Goal: Transaction & Acquisition: Obtain resource

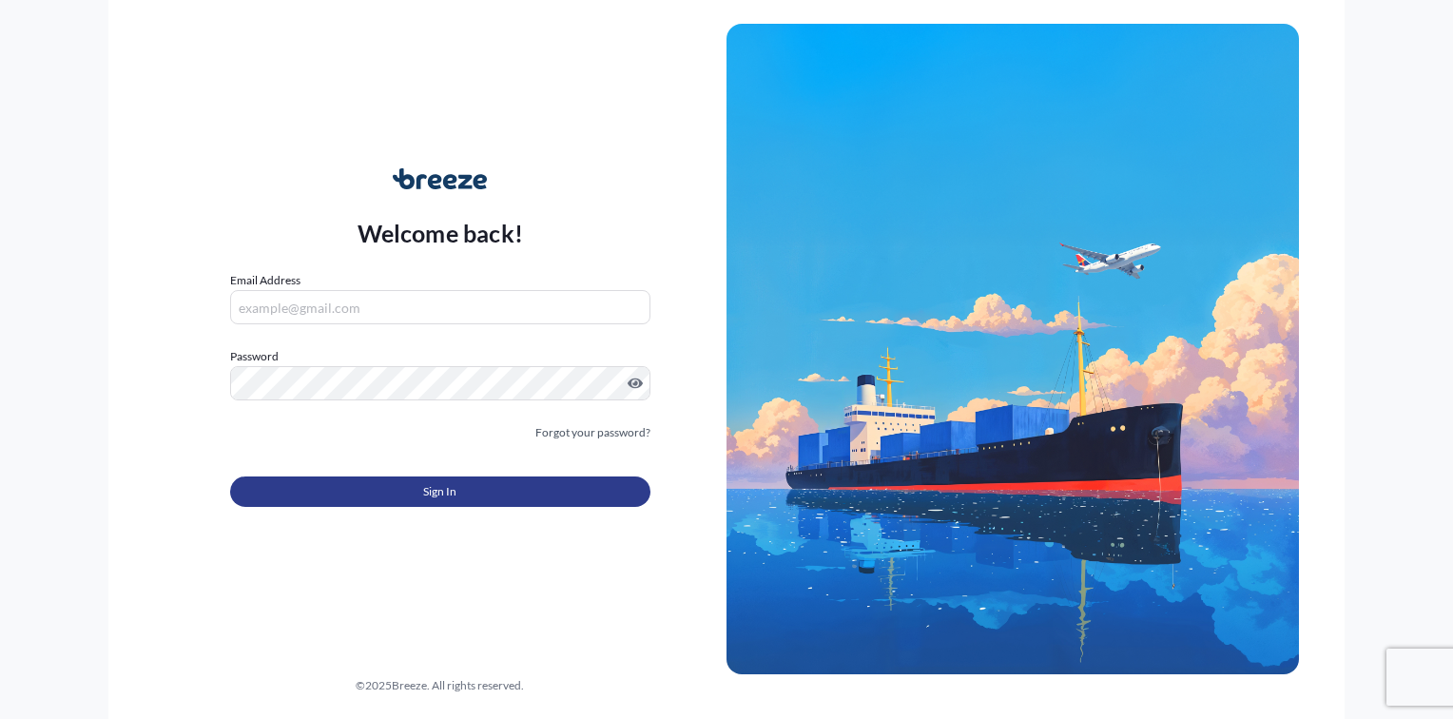
type input "[PERSON_NAME][EMAIL_ADDRESS][DOMAIN_NAME]"
click at [419, 494] on button "Sign In" at bounding box center [440, 491] width 420 height 30
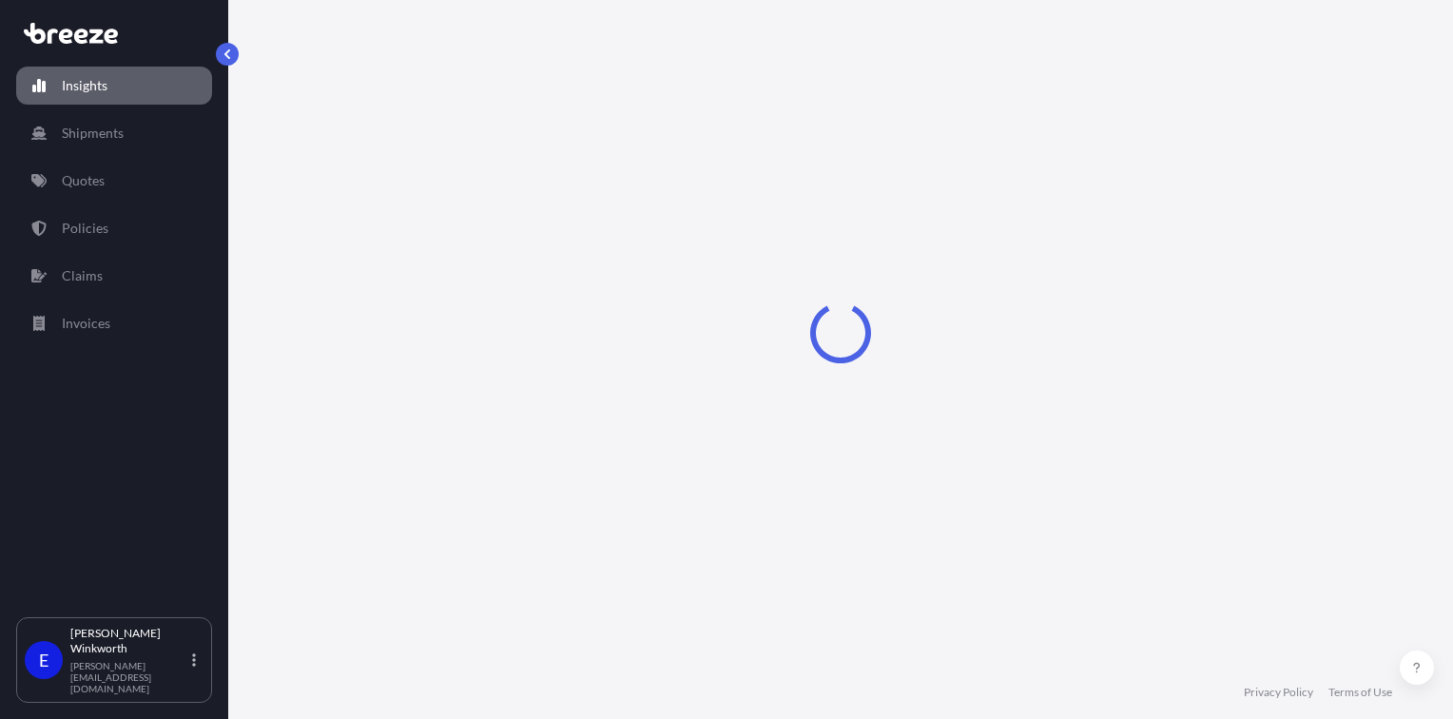
select select "2025"
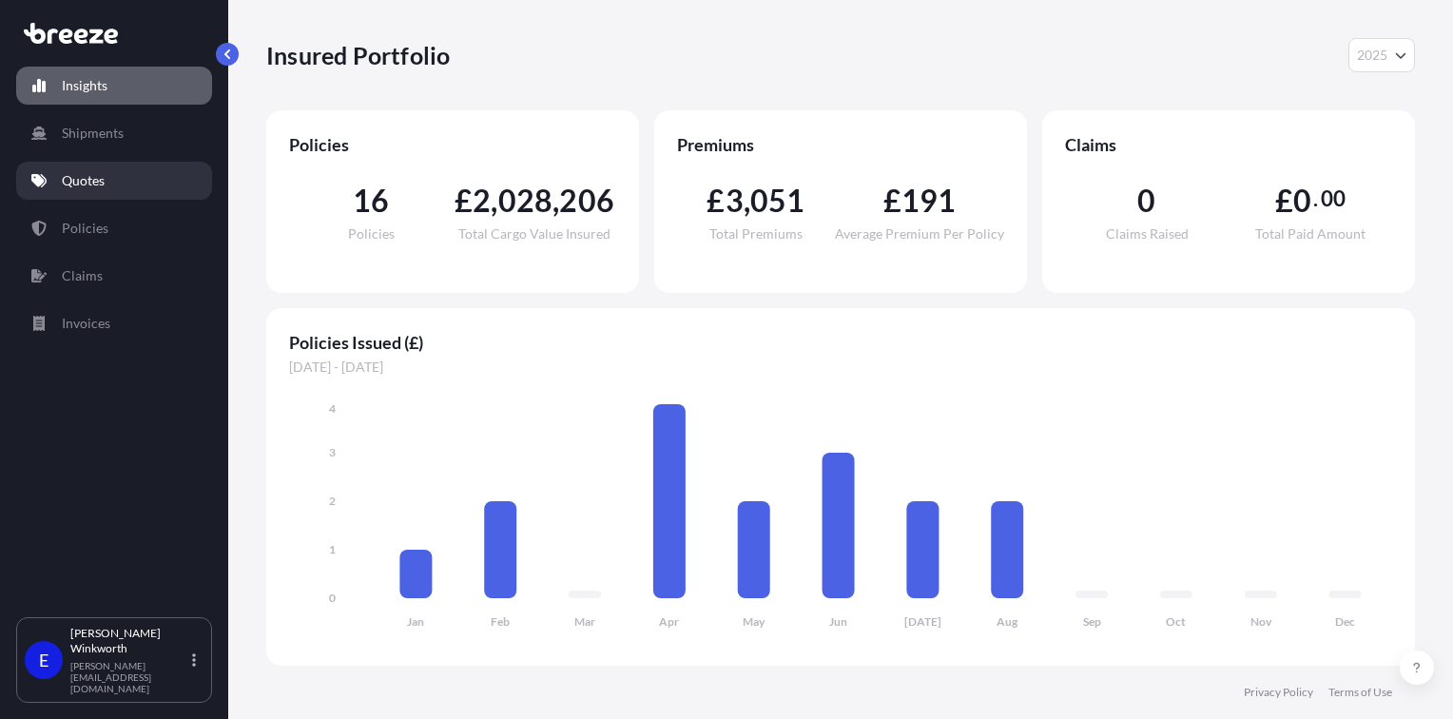
click at [110, 169] on link "Quotes" at bounding box center [114, 181] width 196 height 38
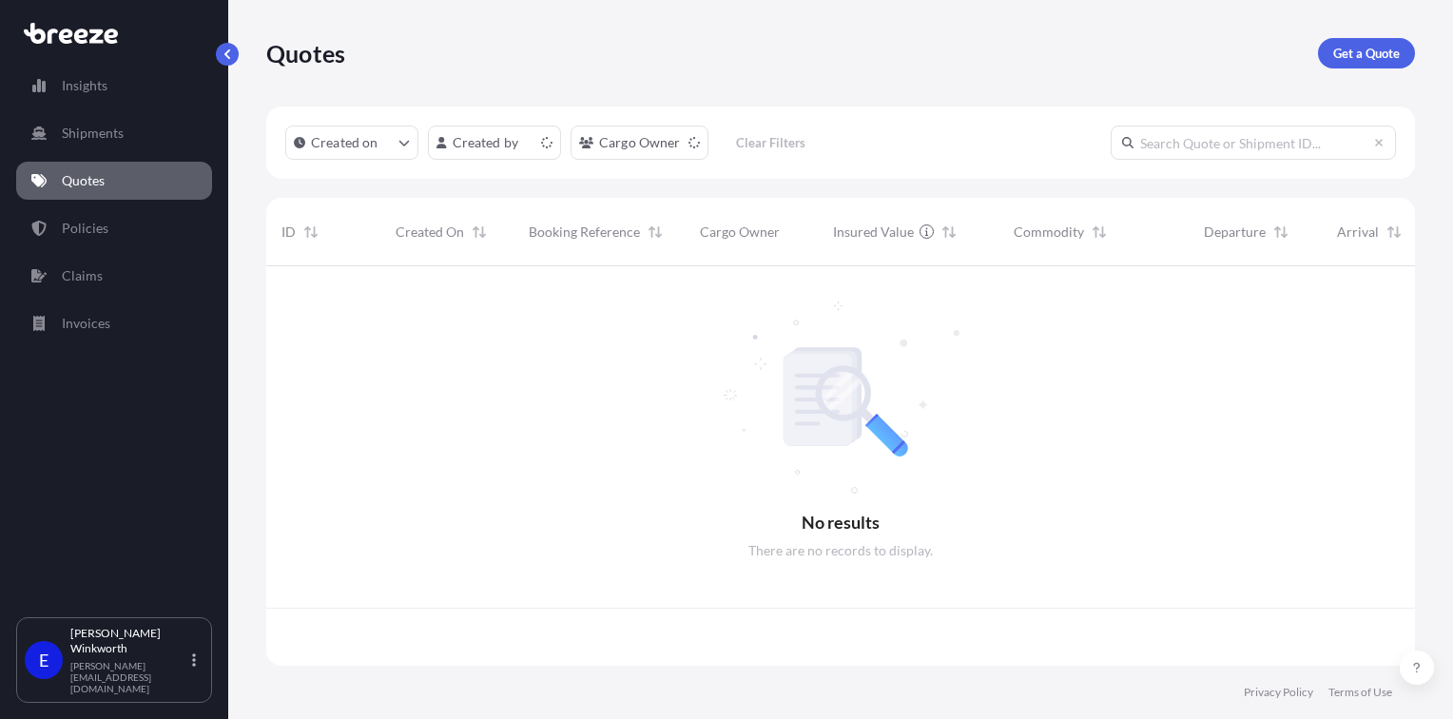
scroll to position [396, 1134]
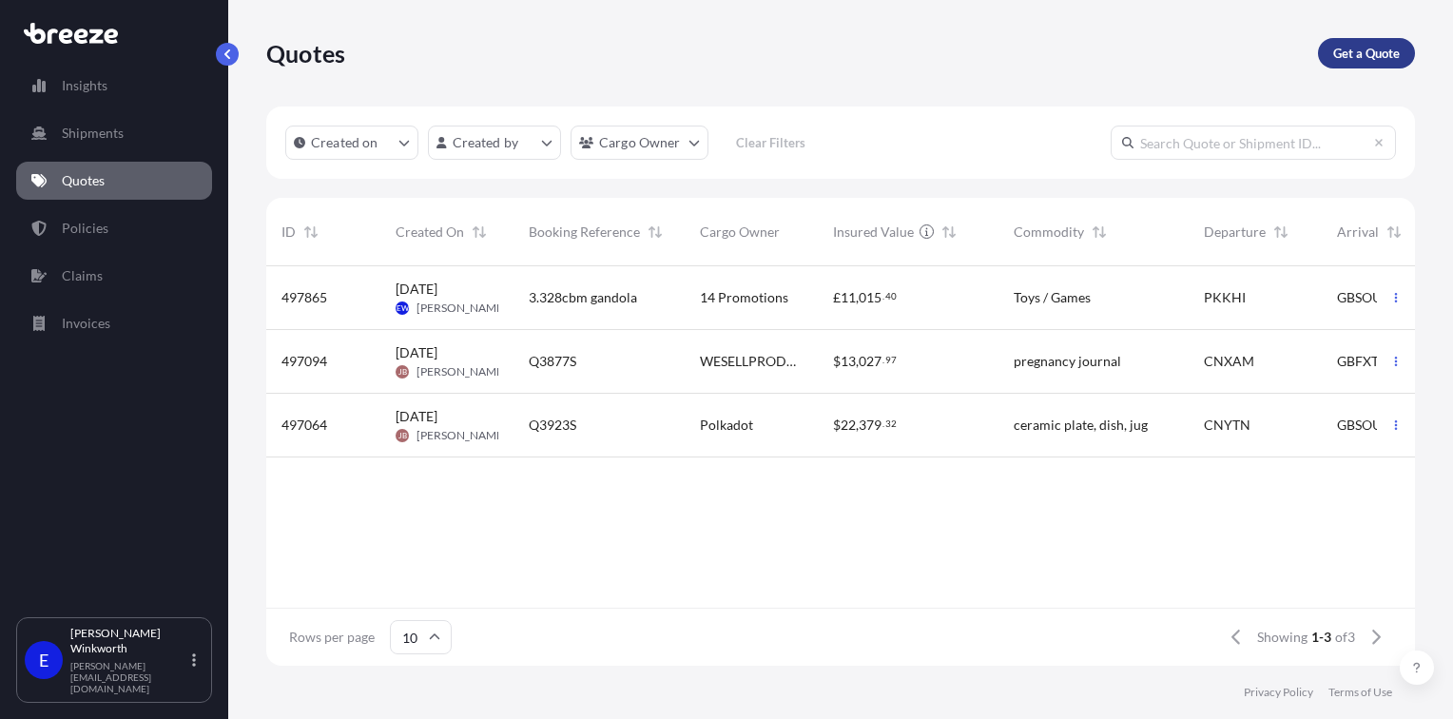
click at [1393, 56] on p "Get a Quote" at bounding box center [1366, 53] width 67 height 19
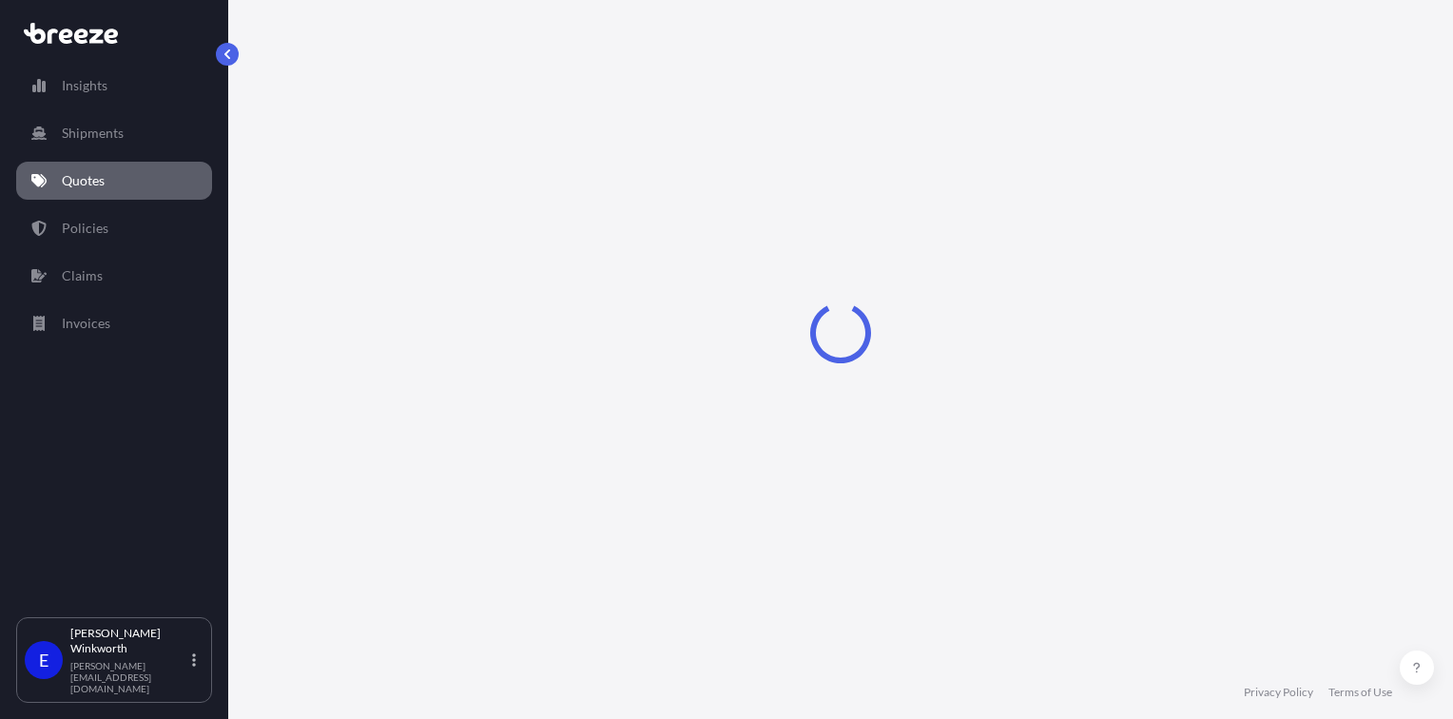
select select "Sea"
select select "1"
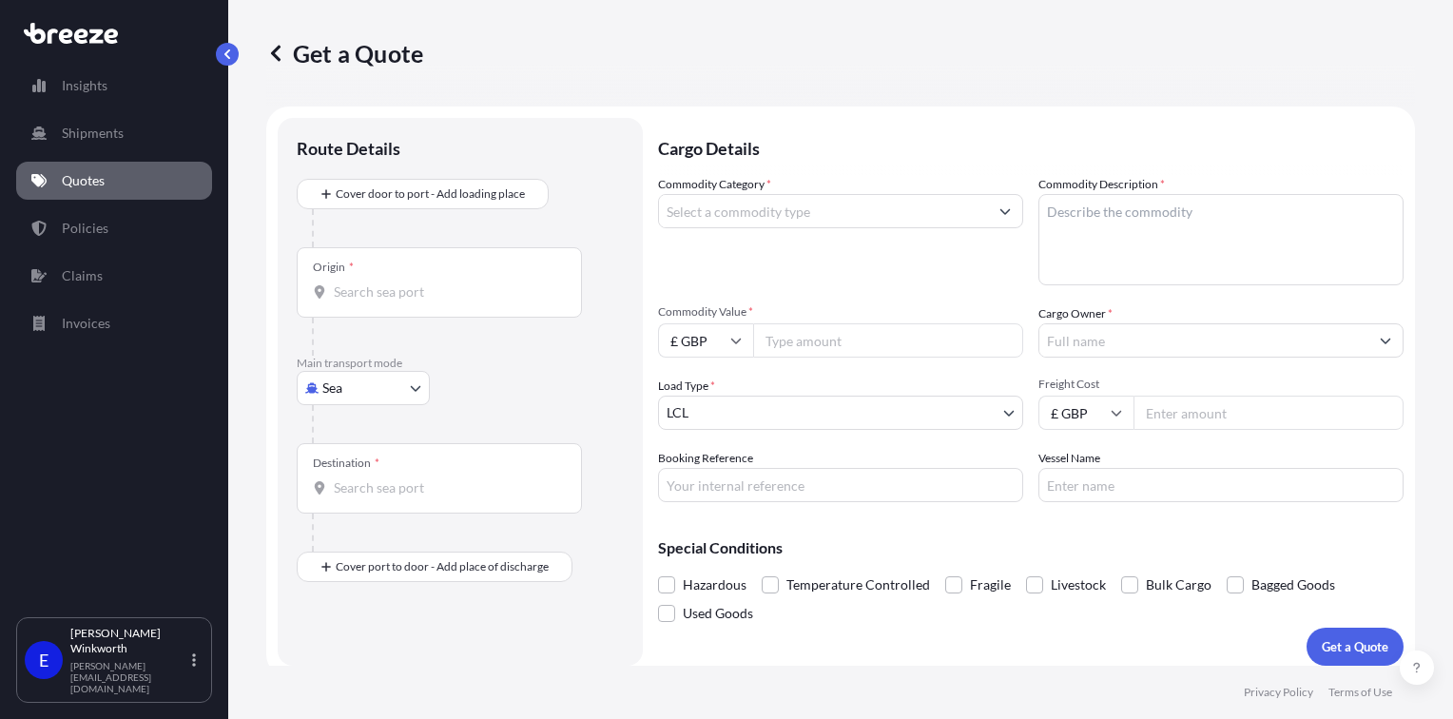
scroll to position [11, 0]
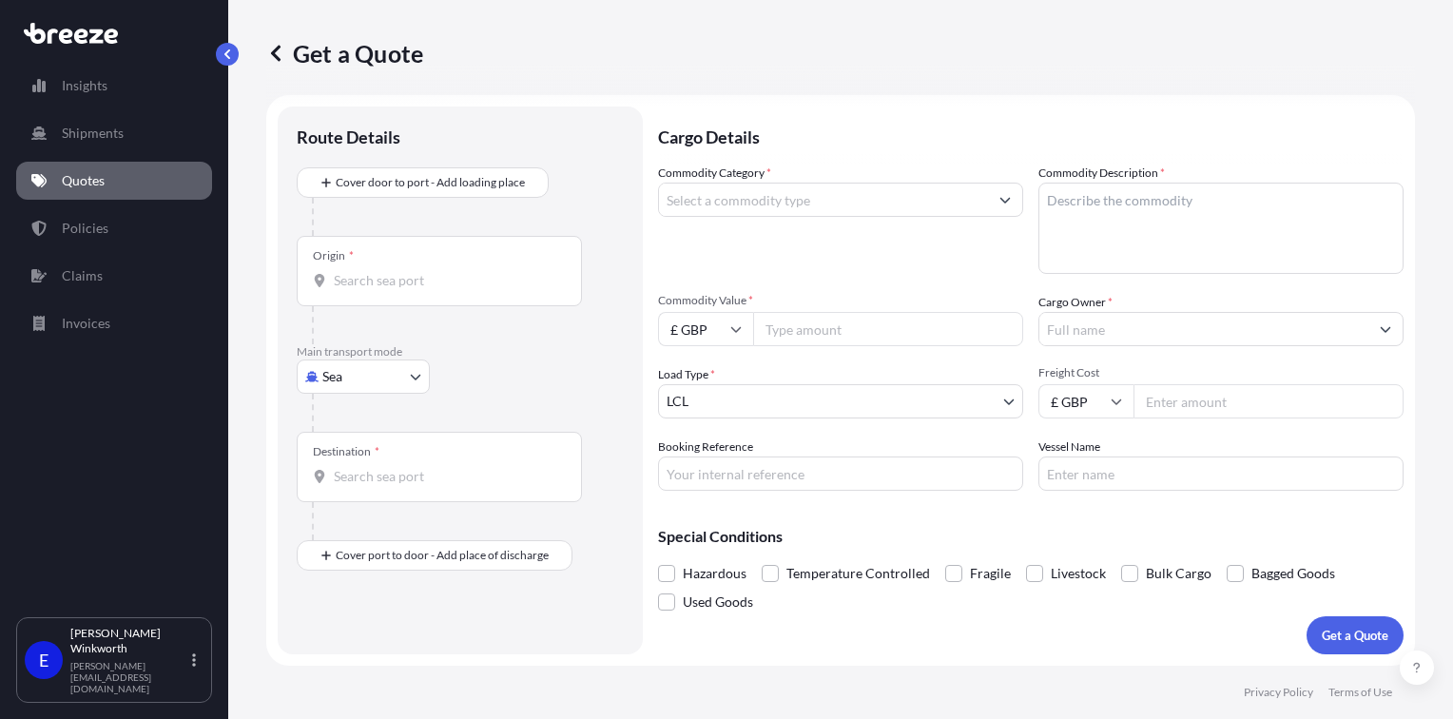
click at [415, 282] on input "Origin *" at bounding box center [446, 280] width 224 height 19
type input "PKKHI - [GEOGRAPHIC_DATA], [GEOGRAPHIC_DATA]"
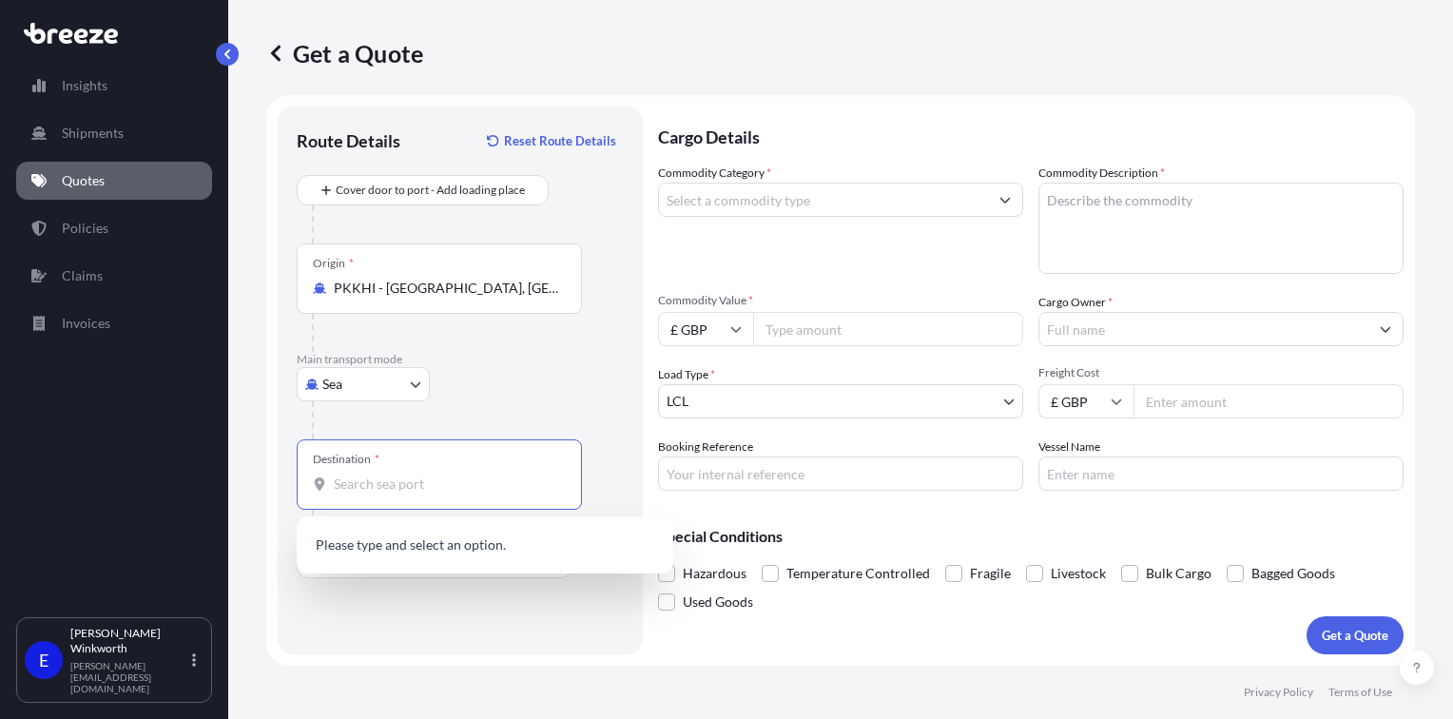
click at [350, 486] on input "Destination *" at bounding box center [446, 484] width 224 height 19
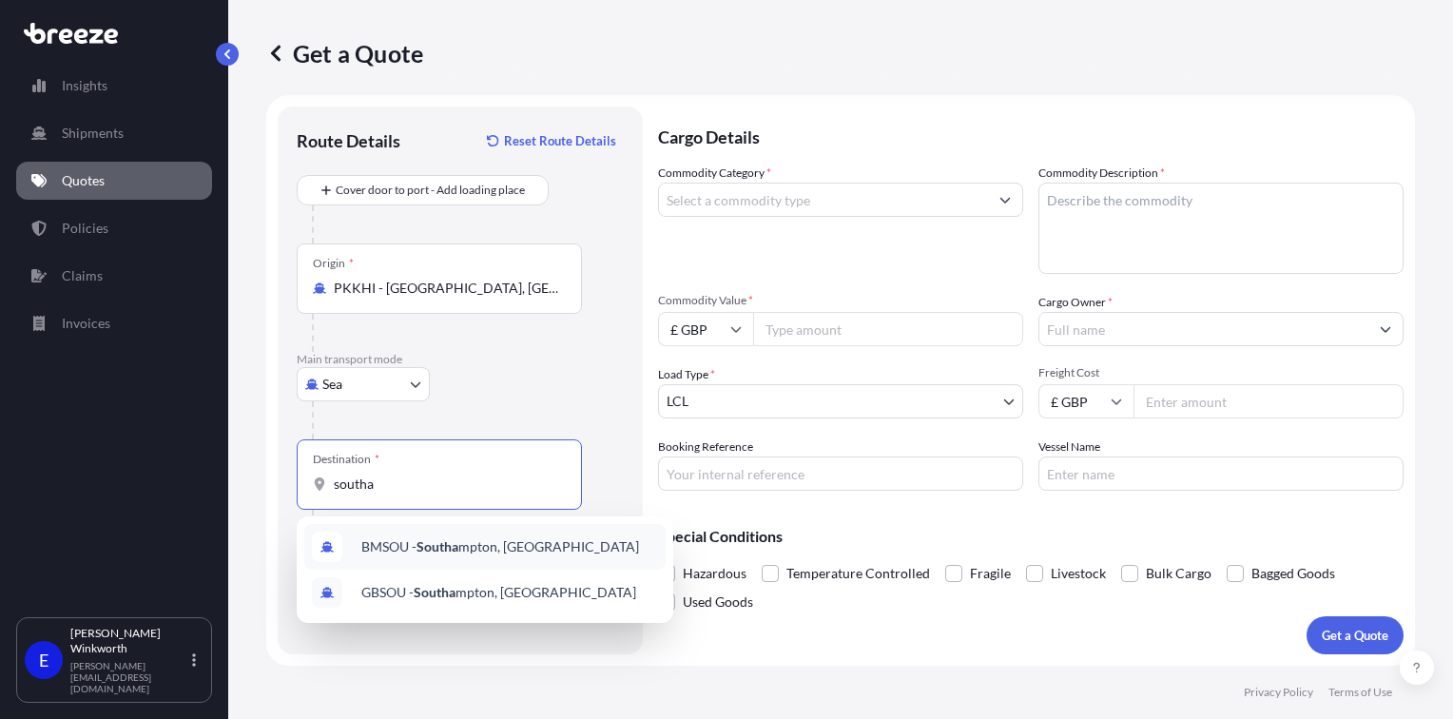
click at [516, 546] on span "BMSOU - Southa mpton, [GEOGRAPHIC_DATA]" at bounding box center [500, 546] width 278 height 19
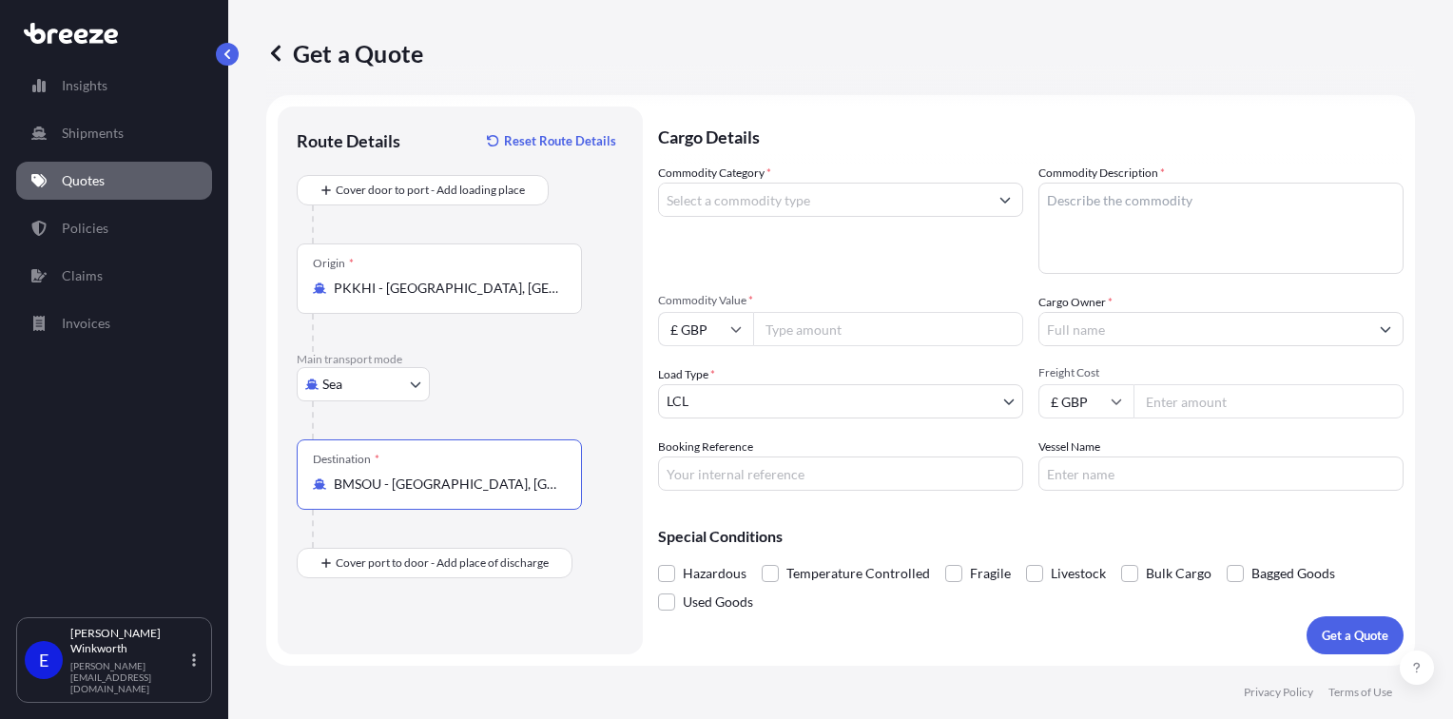
drag, startPoint x: 534, startPoint y: 484, endPoint x: 472, endPoint y: 482, distance: 62.8
click at [474, 482] on input "BMSOU - [GEOGRAPHIC_DATA], [GEOGRAPHIC_DATA]" at bounding box center [446, 484] width 224 height 19
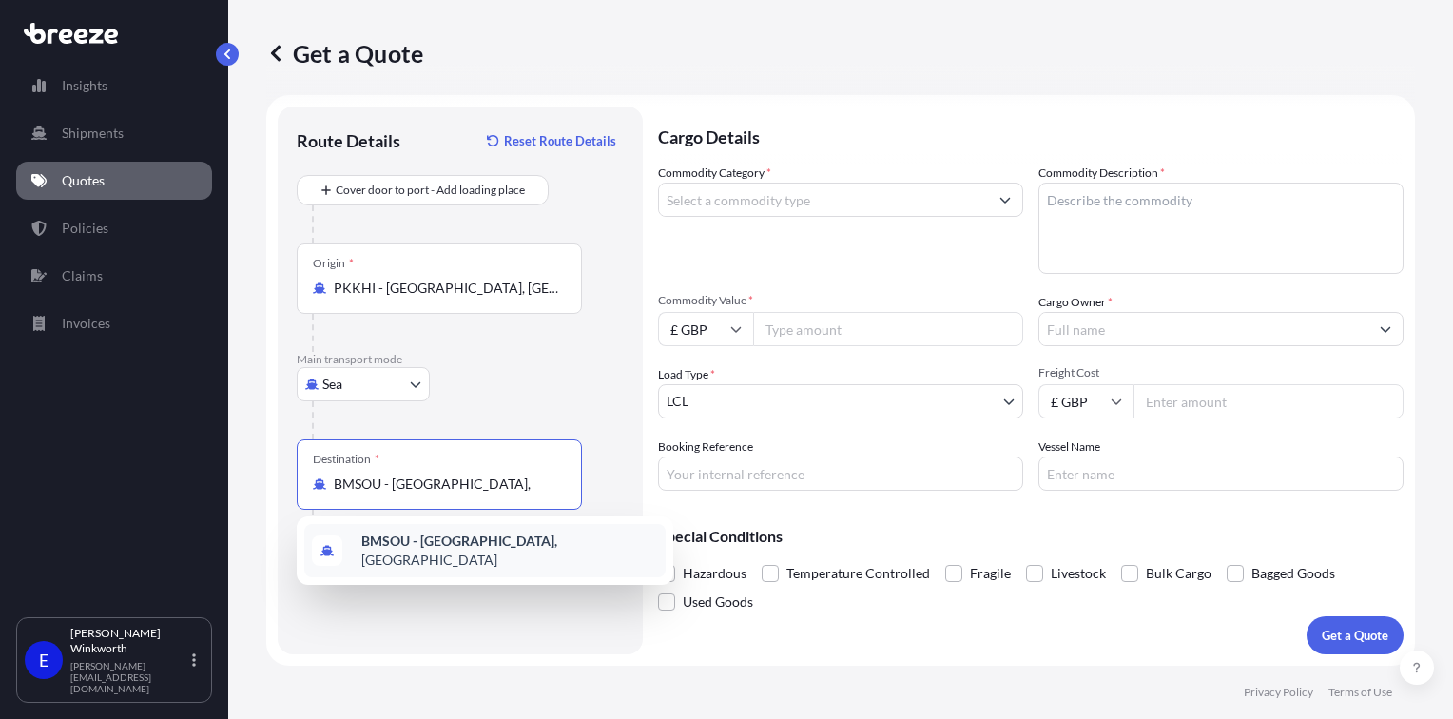
type input "BMSOU - [GEOGRAPHIC_DATA]"
drag, startPoint x: 489, startPoint y: 477, endPoint x: 415, endPoint y: 511, distance: 81.3
click at [327, 479] on div "BMSOU - [GEOGRAPHIC_DATA]" at bounding box center [439, 484] width 253 height 19
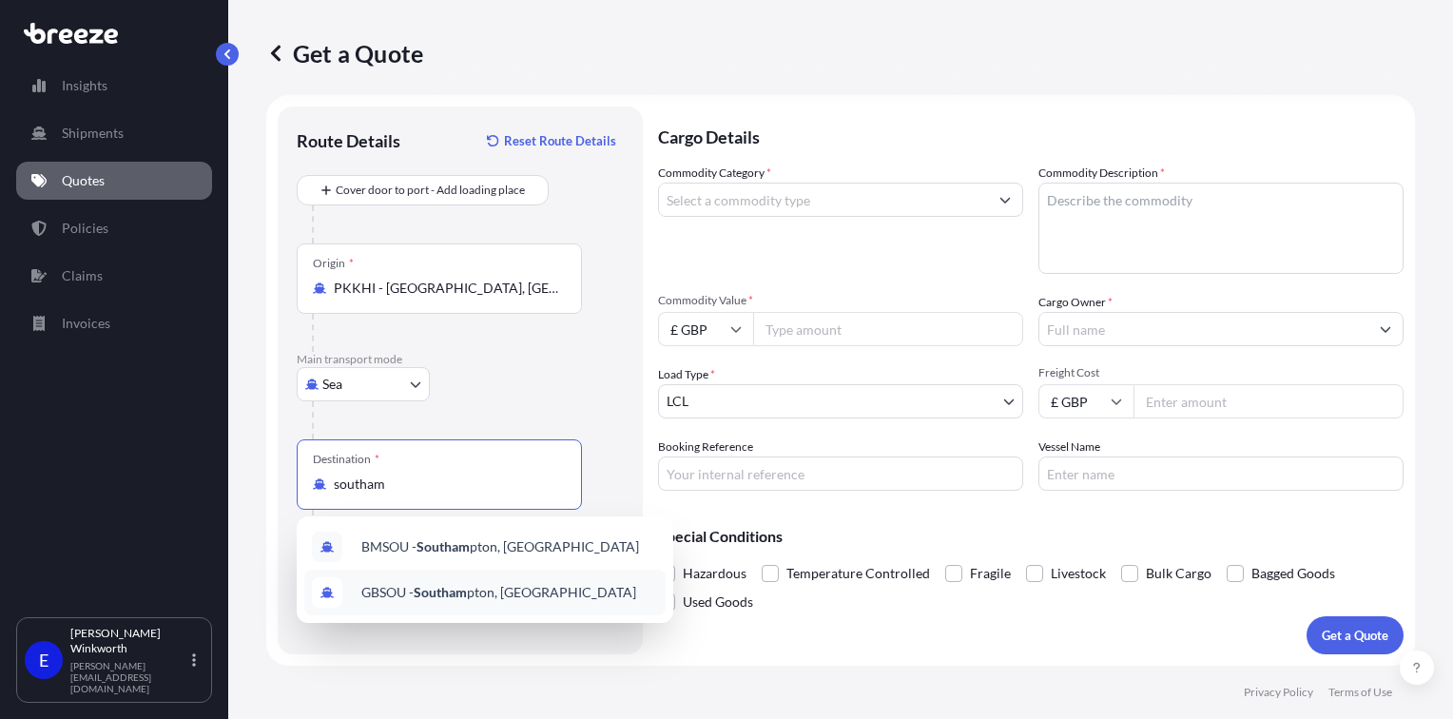
click at [543, 589] on span "GBSOU - Southam pton, [GEOGRAPHIC_DATA]" at bounding box center [498, 592] width 275 height 19
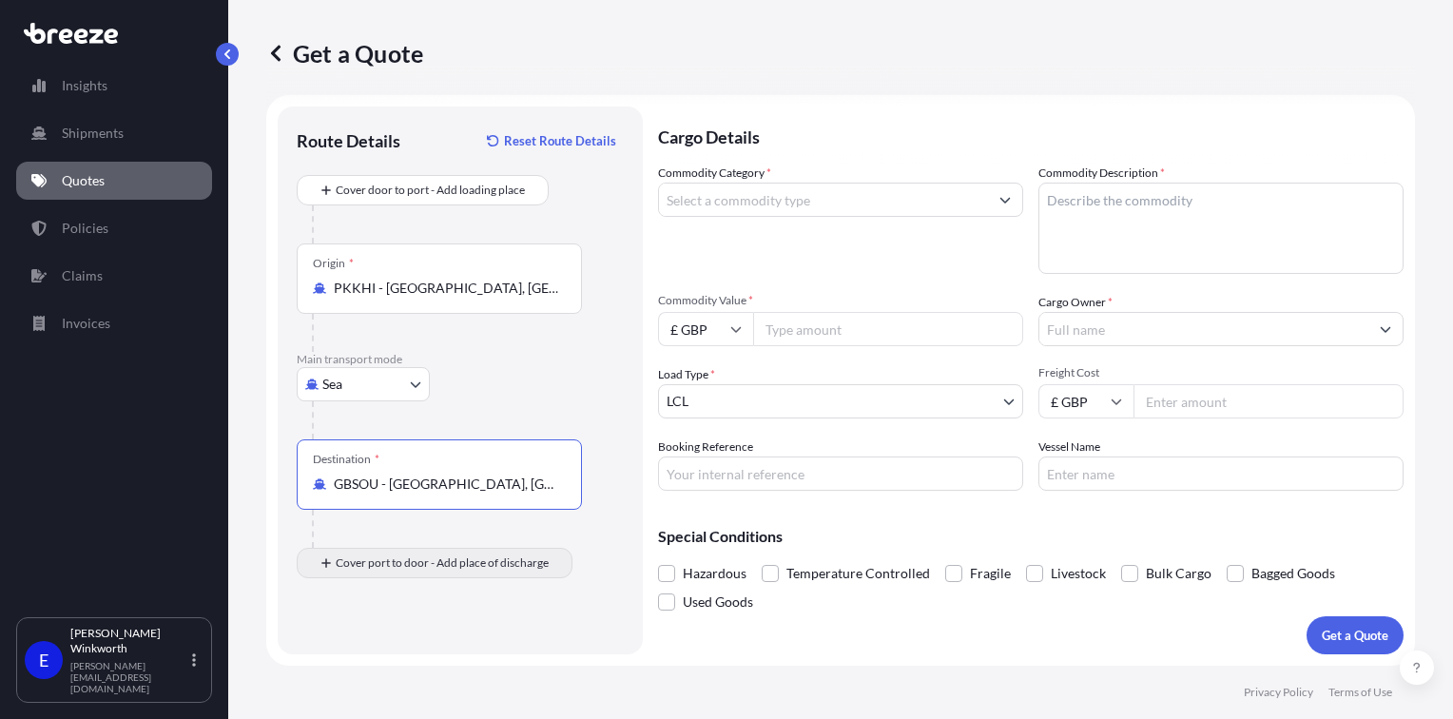
type input "GBSOU - [GEOGRAPHIC_DATA], [GEOGRAPHIC_DATA]"
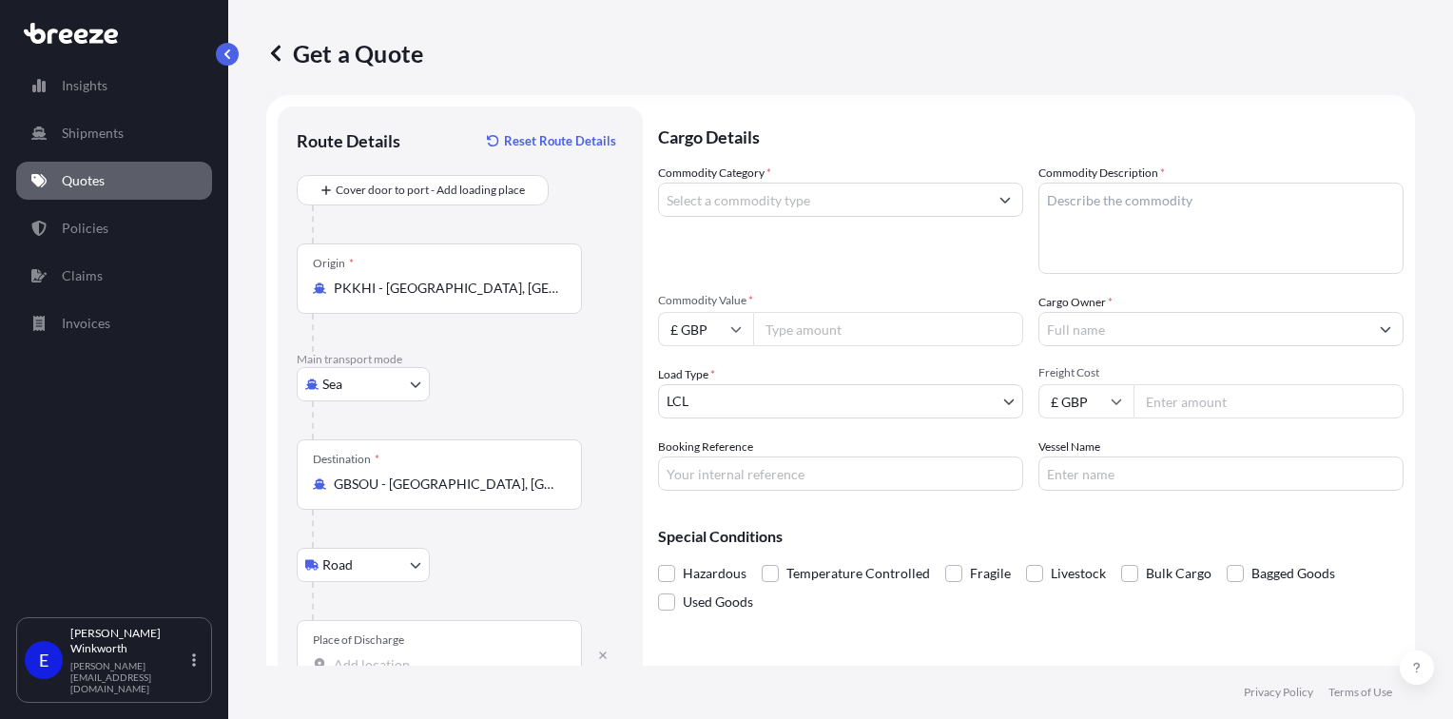
scroll to position [65, 0]
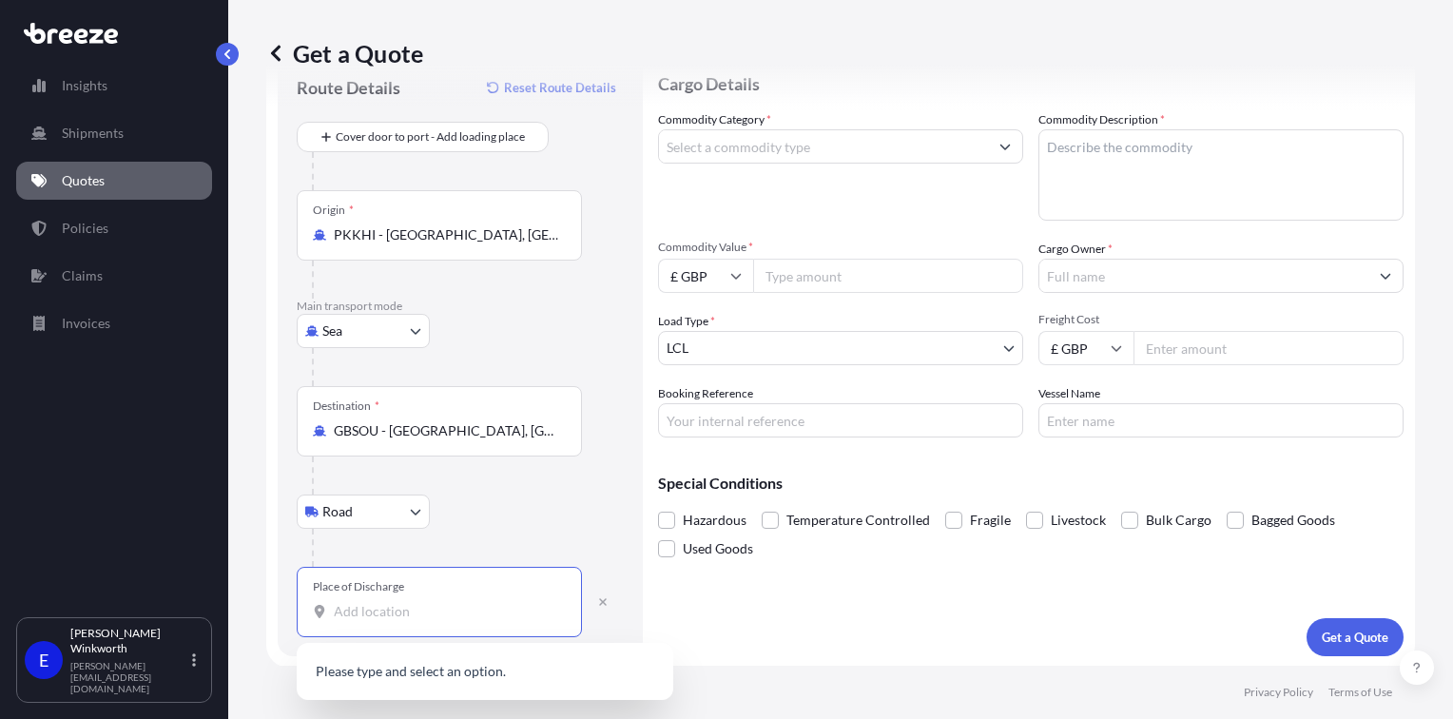
click at [393, 609] on input "Place of Discharge" at bounding box center [446, 611] width 224 height 19
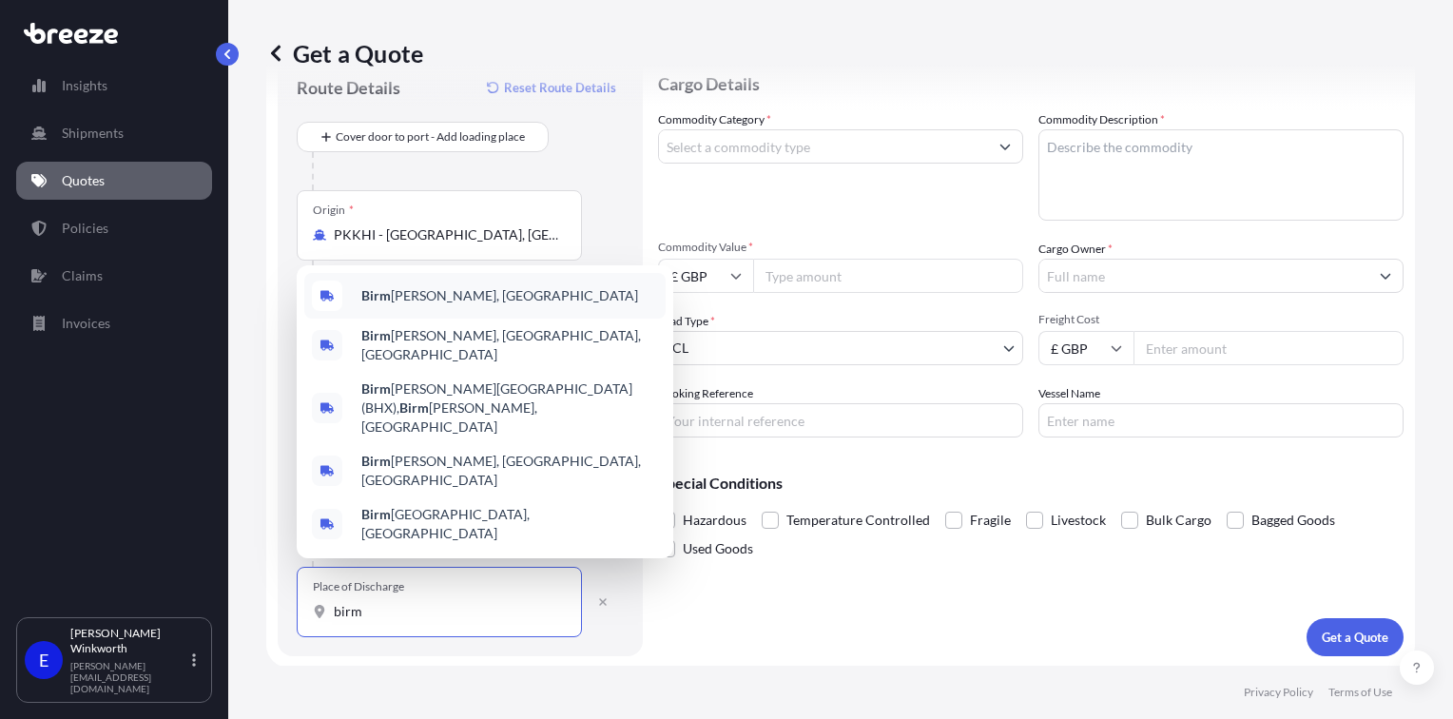
click at [418, 305] on span "Birm [PERSON_NAME], [GEOGRAPHIC_DATA]" at bounding box center [499, 295] width 277 height 19
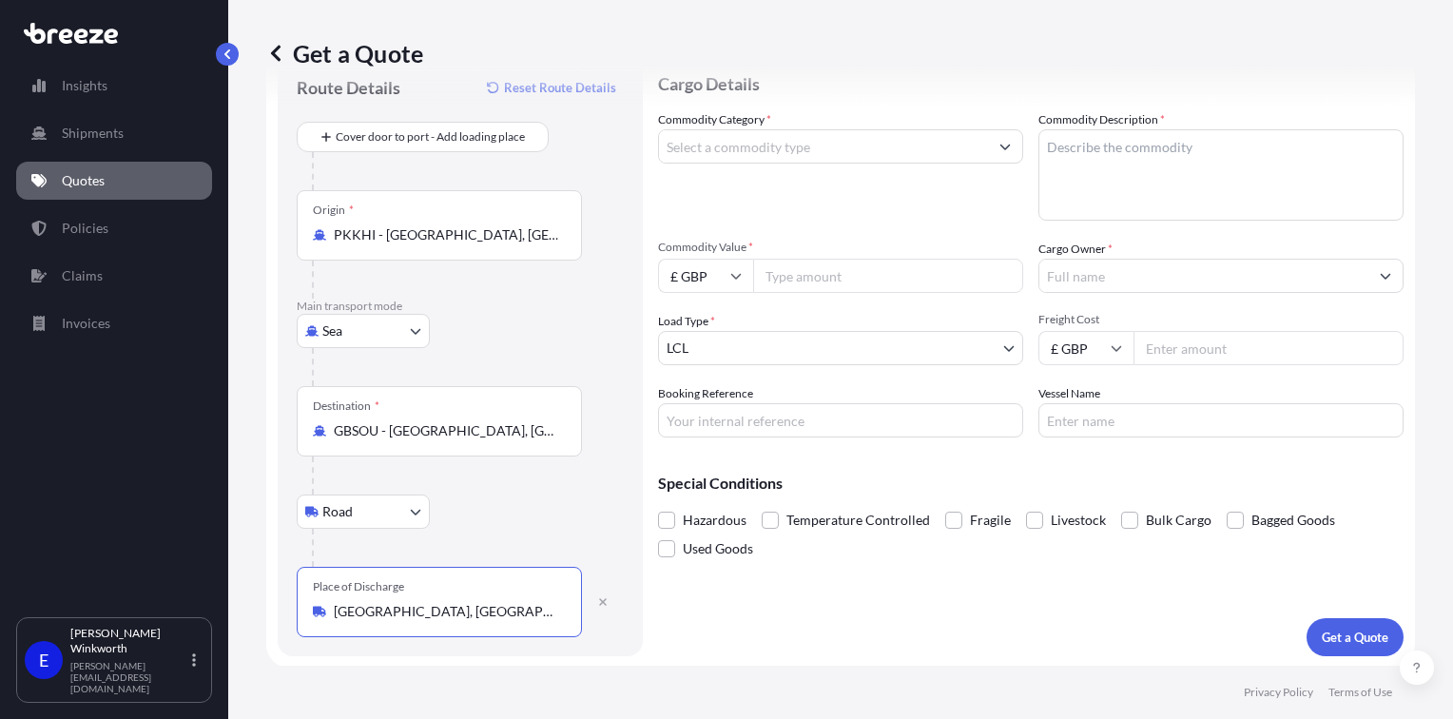
type input "[GEOGRAPHIC_DATA], [GEOGRAPHIC_DATA]"
click at [739, 148] on input "Commodity Category *" at bounding box center [823, 146] width 329 height 34
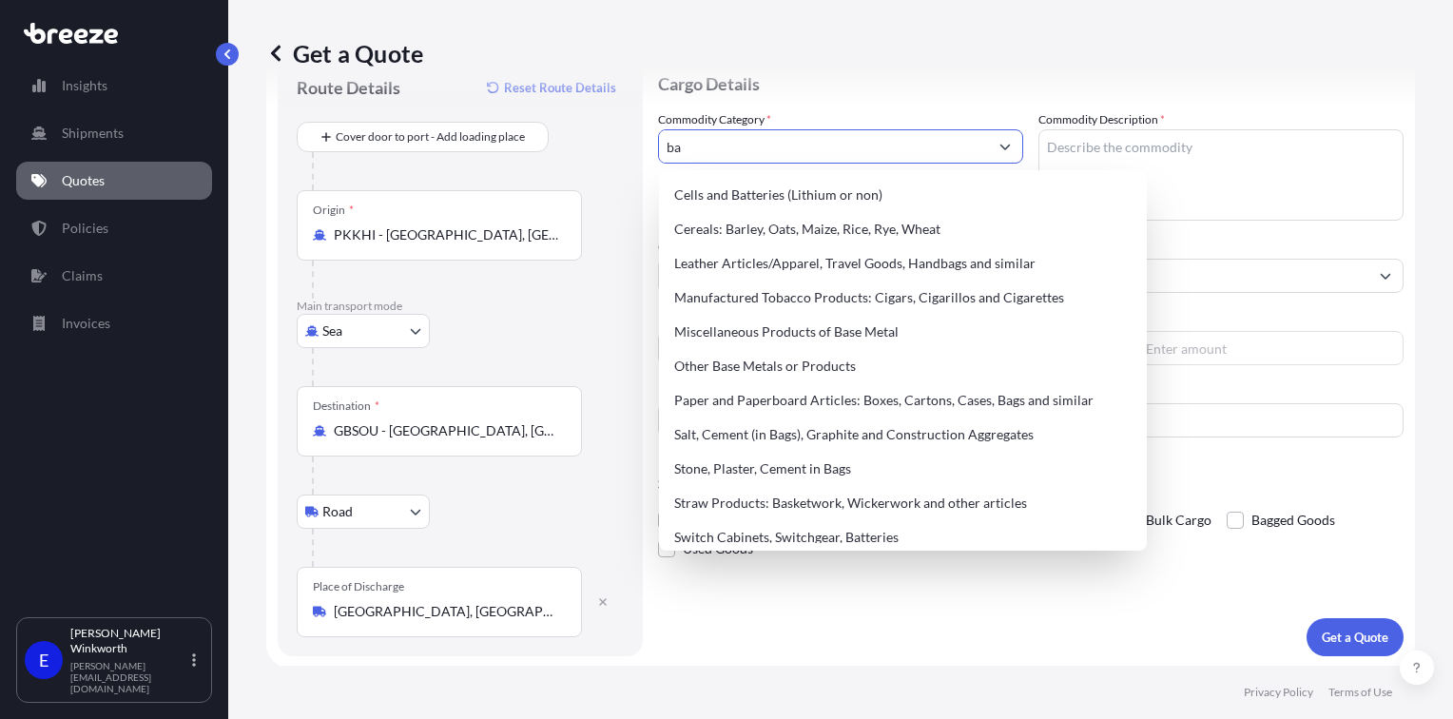
type input "b"
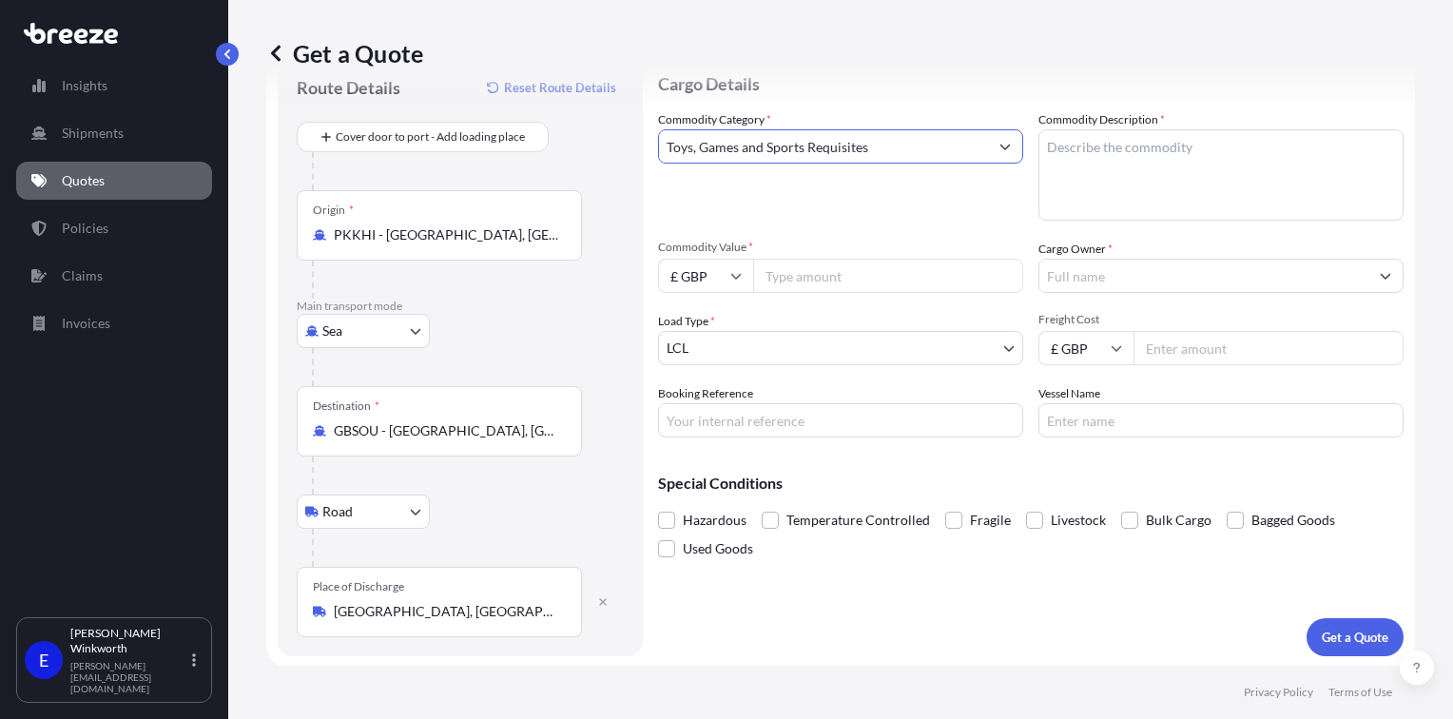
type input "Toys, Games and Sports Requisites"
click at [1136, 150] on textarea "Commodity Description *" at bounding box center [1220, 174] width 365 height 91
type textarea "Balls"
click at [888, 267] on input "Commodity Value *" at bounding box center [888, 276] width 270 height 34
type input "40000"
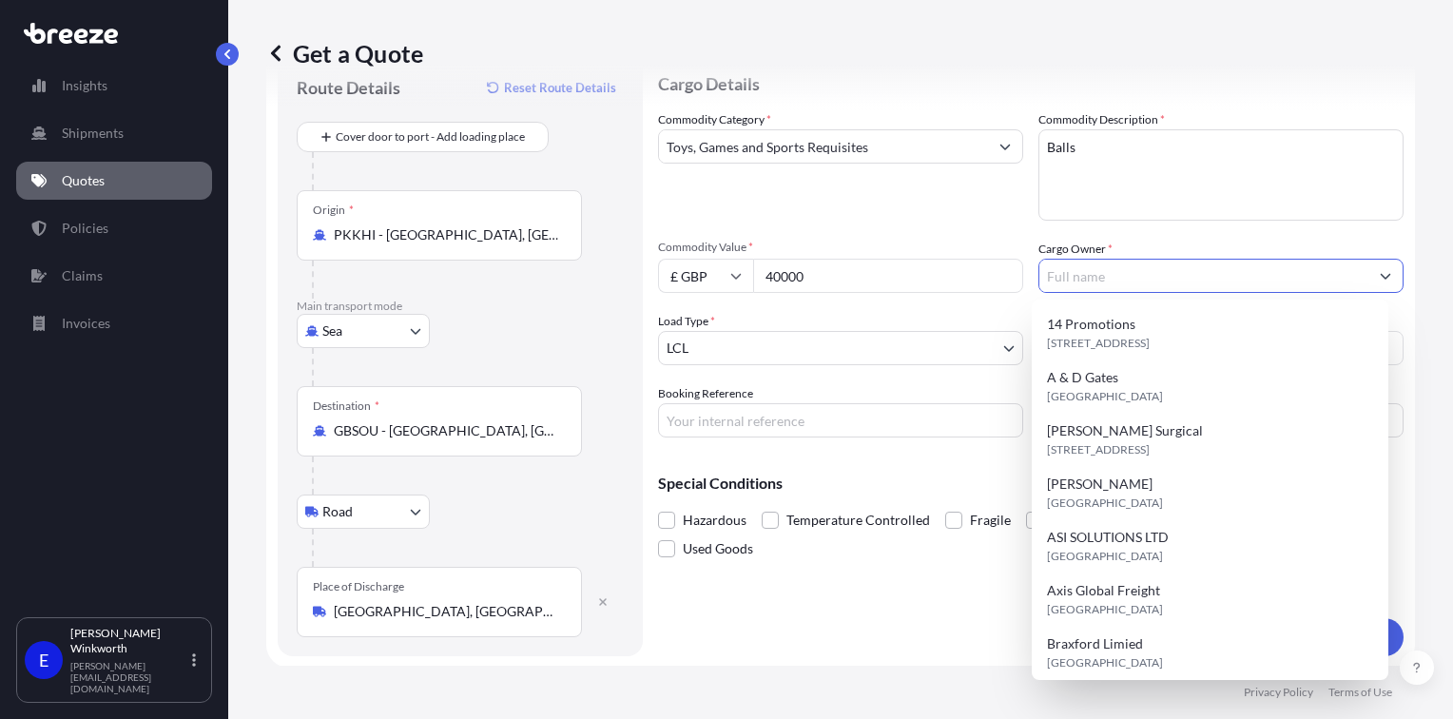
click at [1141, 262] on input "Cargo Owner *" at bounding box center [1203, 276] width 329 height 34
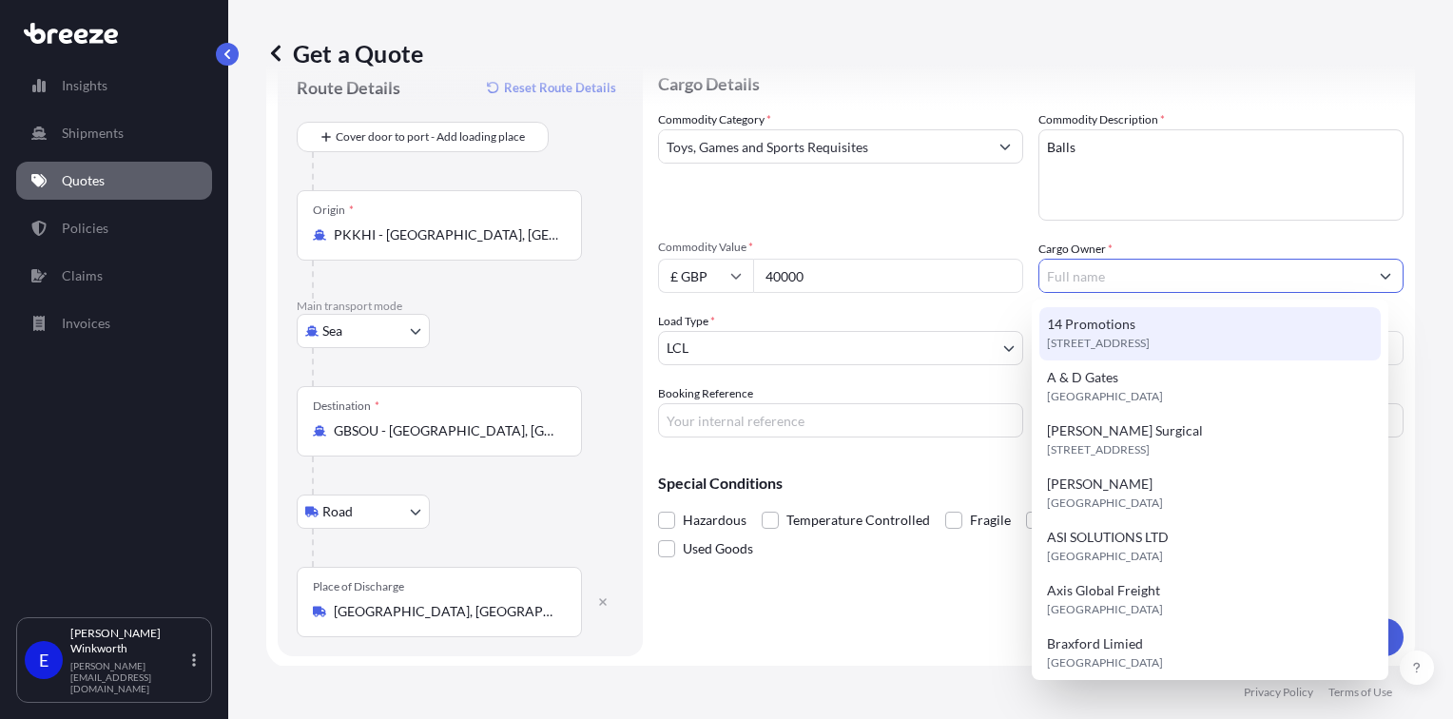
type input "14 Promotions"
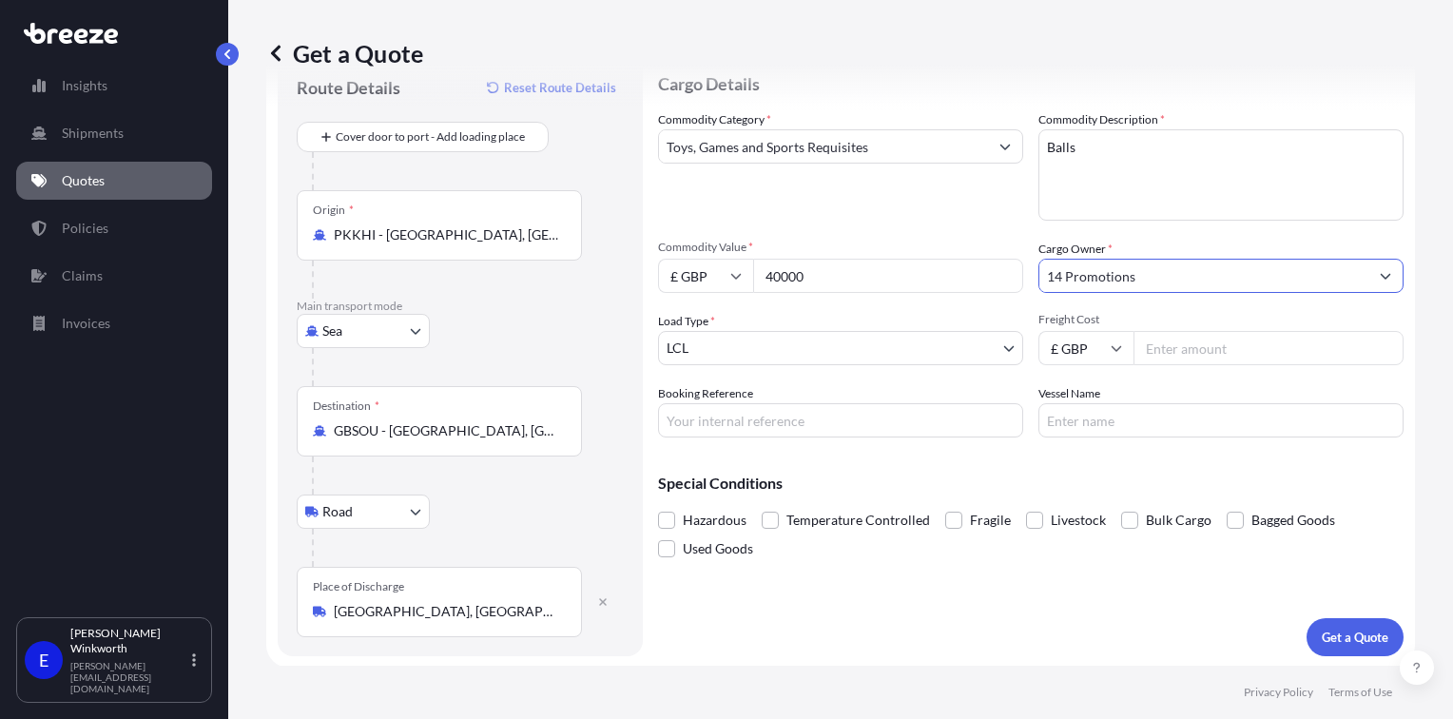
click at [1189, 348] on input "Freight Cost" at bounding box center [1269, 348] width 270 height 34
type input "1312.00"
click at [757, 417] on input "Booking Reference" at bounding box center [840, 420] width 365 height 34
type input "Gandola"
click at [1143, 426] on input "Vessel Name" at bounding box center [1220, 420] width 365 height 34
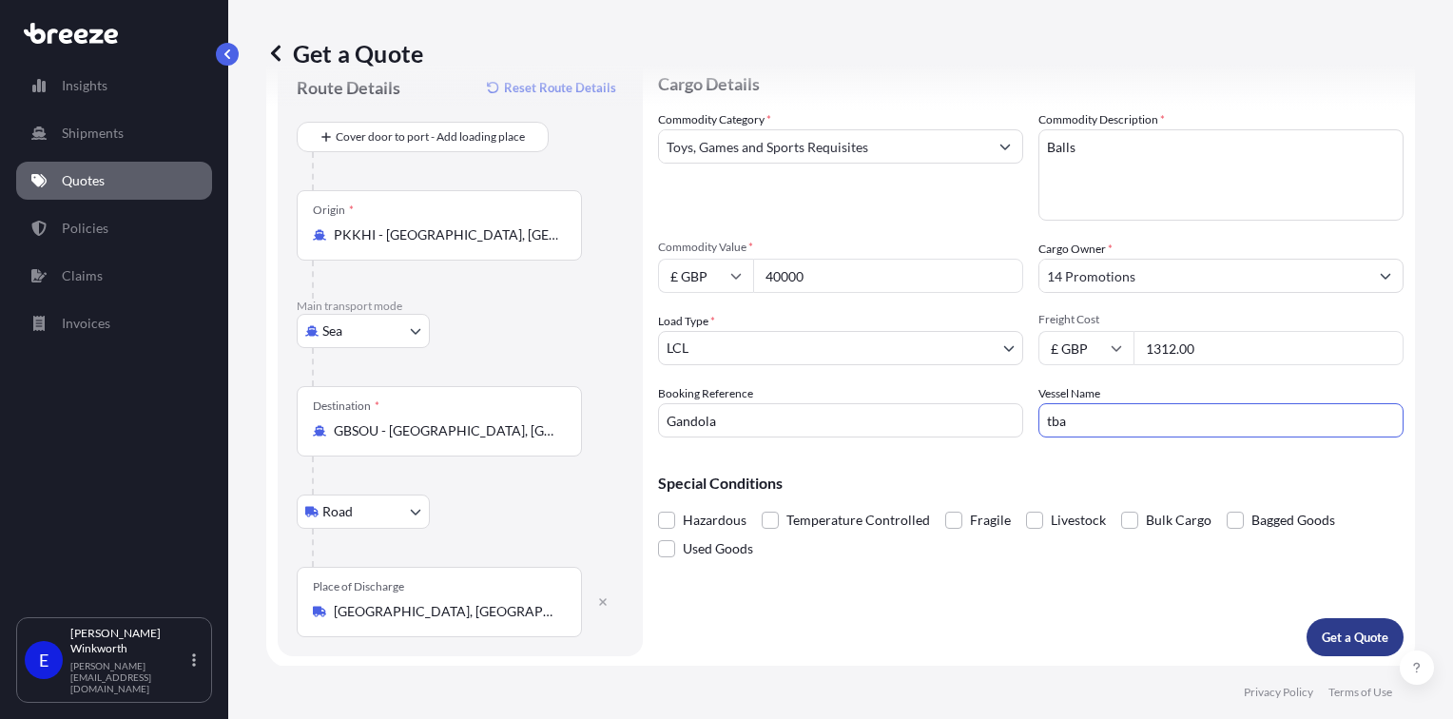
type input "tba"
click at [1335, 640] on p "Get a Quote" at bounding box center [1355, 637] width 67 height 19
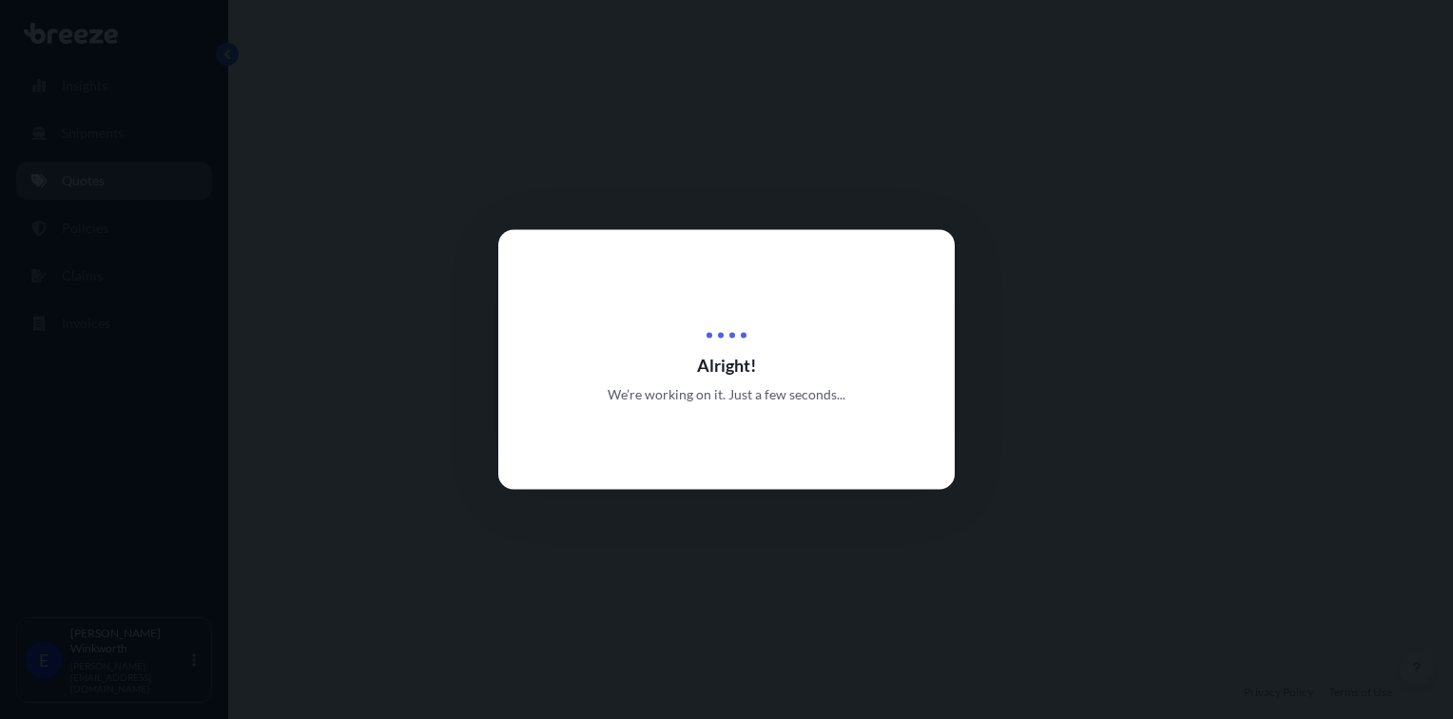
select select "Sea"
select select "Road"
select select "1"
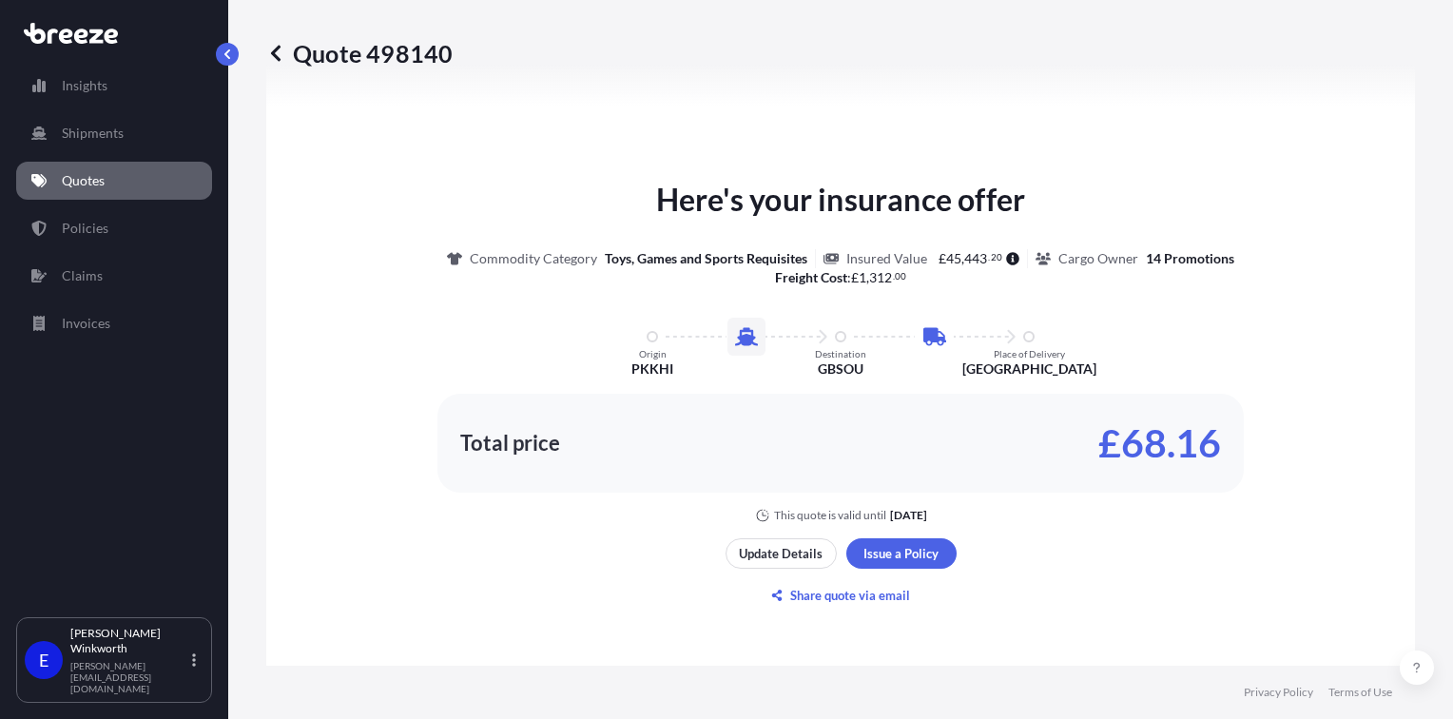
scroll to position [932, 0]
